Goal: Communication & Community: Share content

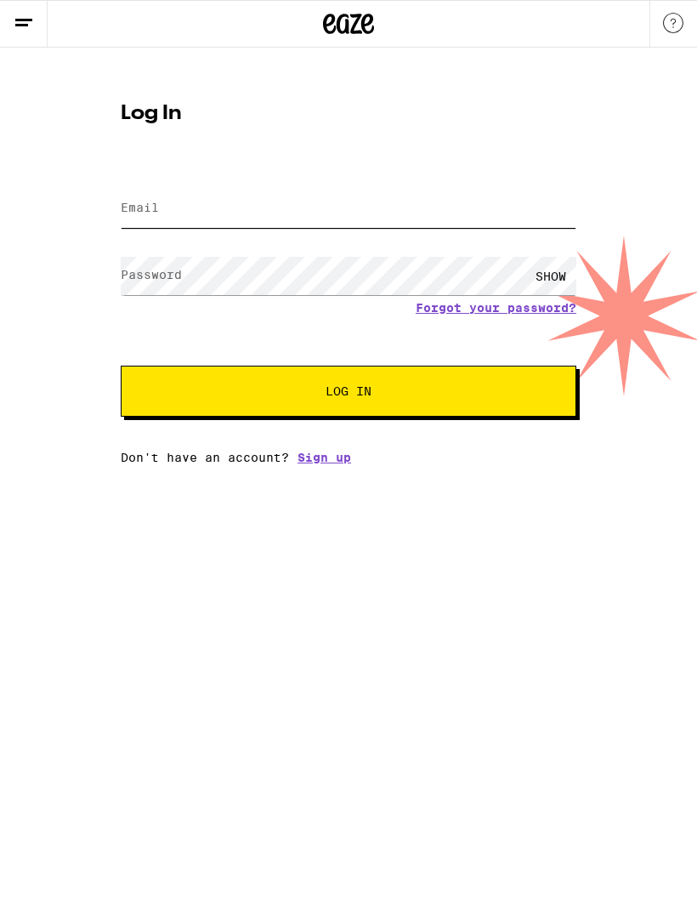
click at [195, 224] on input "Email" at bounding box center [349, 209] width 456 height 38
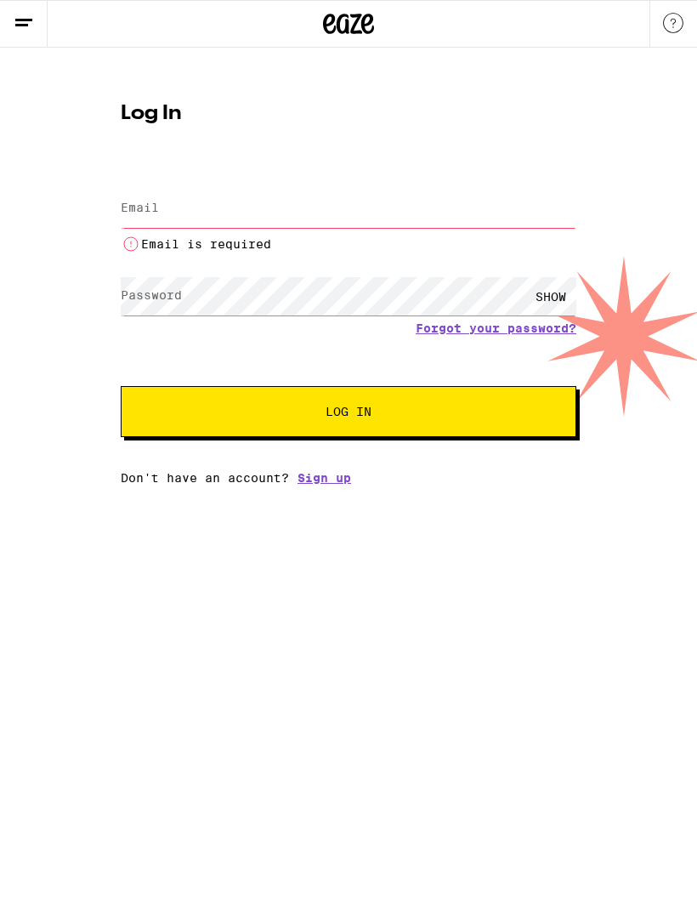
click at [226, 202] on input "Email" at bounding box center [349, 209] width 456 height 38
type input "[EMAIL_ADDRESS][DOMAIN_NAME]"
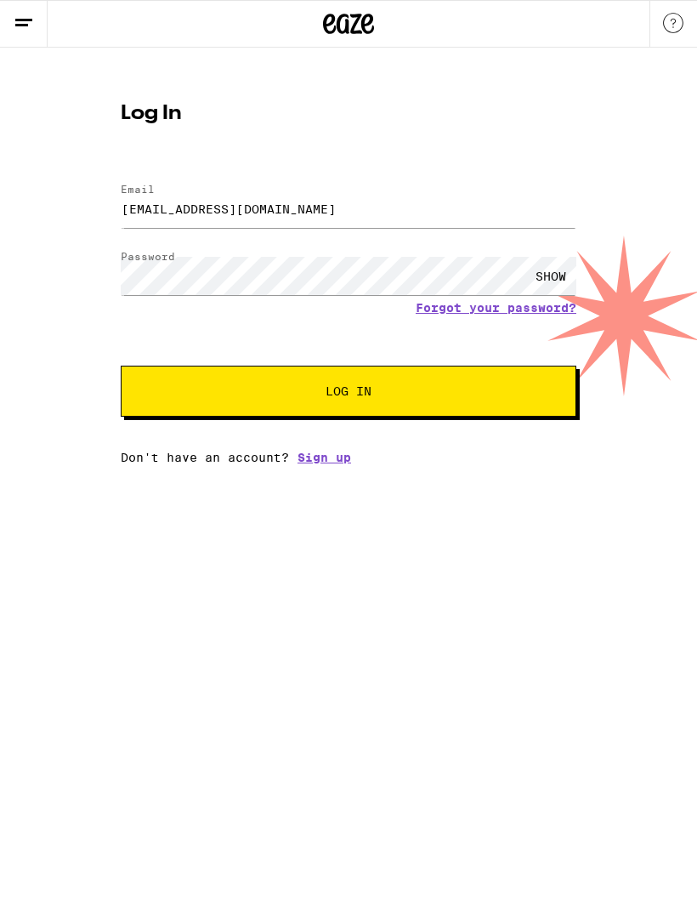
click at [364, 384] on button "Log In" at bounding box center [349, 391] width 456 height 51
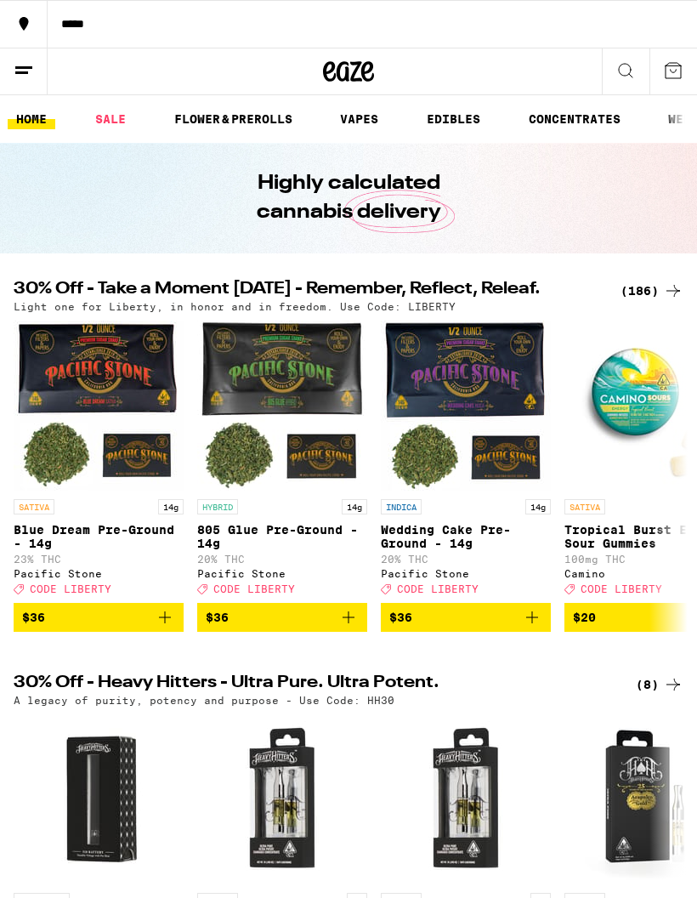
click at [26, 67] on line at bounding box center [23, 67] width 17 height 0
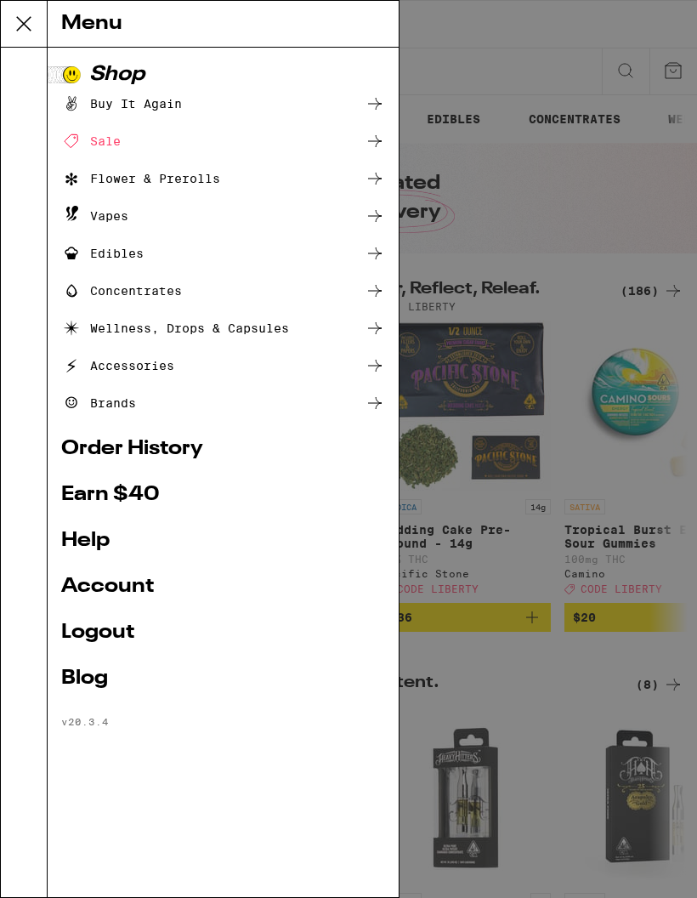
click at [144, 479] on ul "Shop Buy It Again Sale Flower & Prerolls Vapes Edibles Concentrates Wellness, D…" at bounding box center [223, 396] width 324 height 663
click at [141, 491] on link "Earn $ 40" at bounding box center [223, 495] width 324 height 20
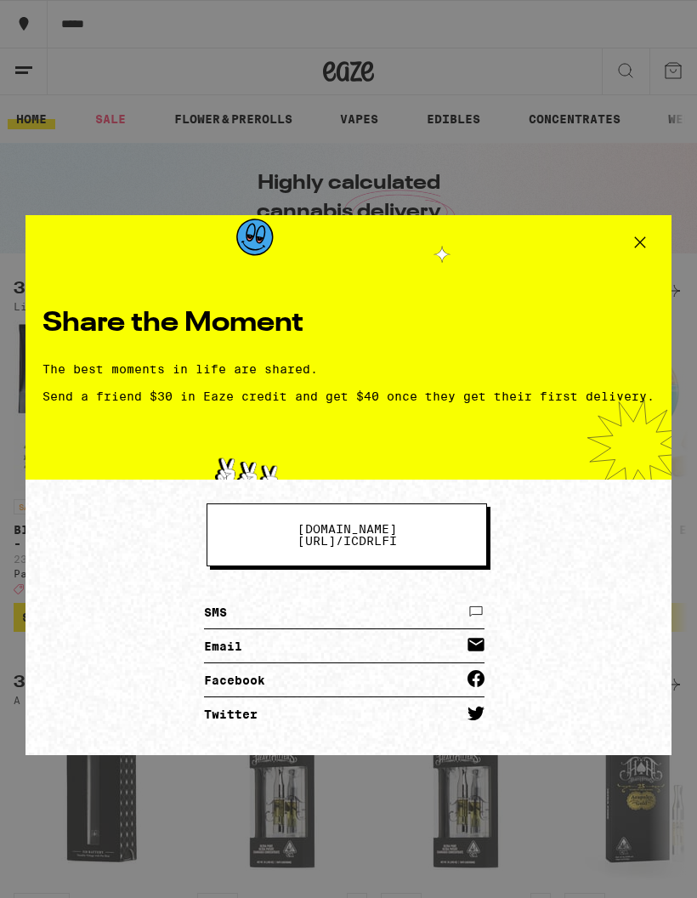
click at [482, 607] on icon at bounding box center [476, 611] width 12 height 9
